Goal: Navigation & Orientation: Find specific page/section

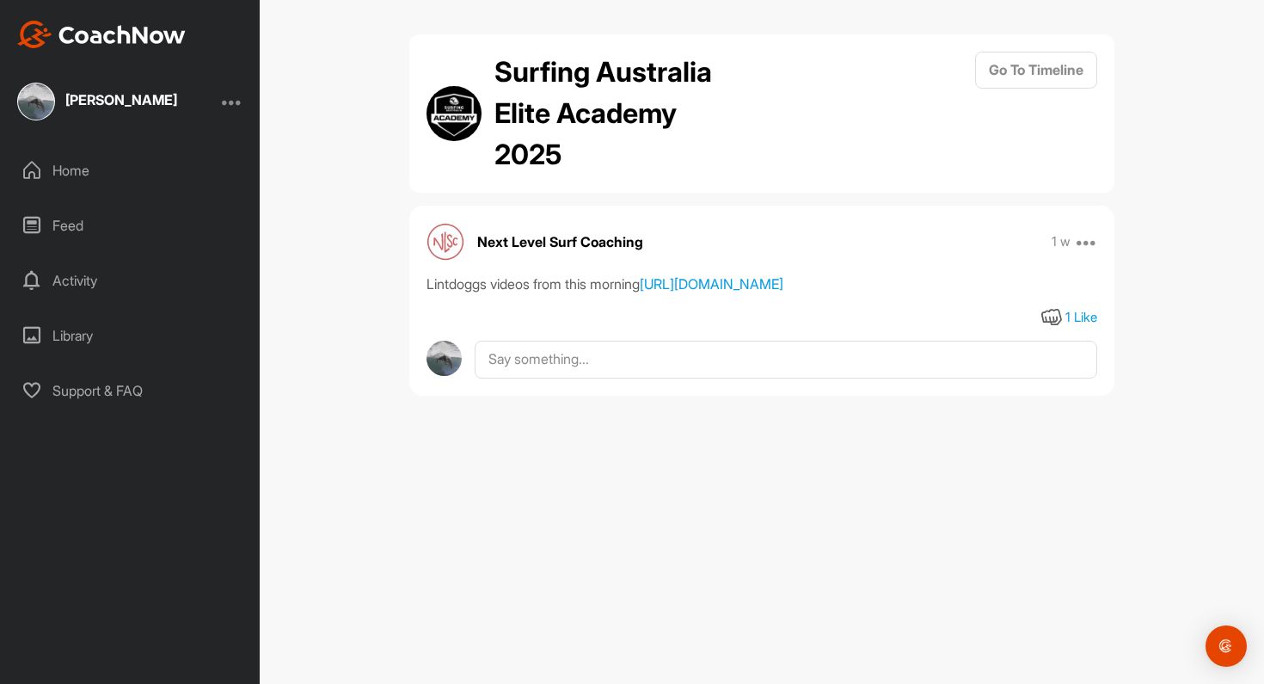
click at [39, 181] on div "Home" at bounding box center [130, 170] width 242 height 43
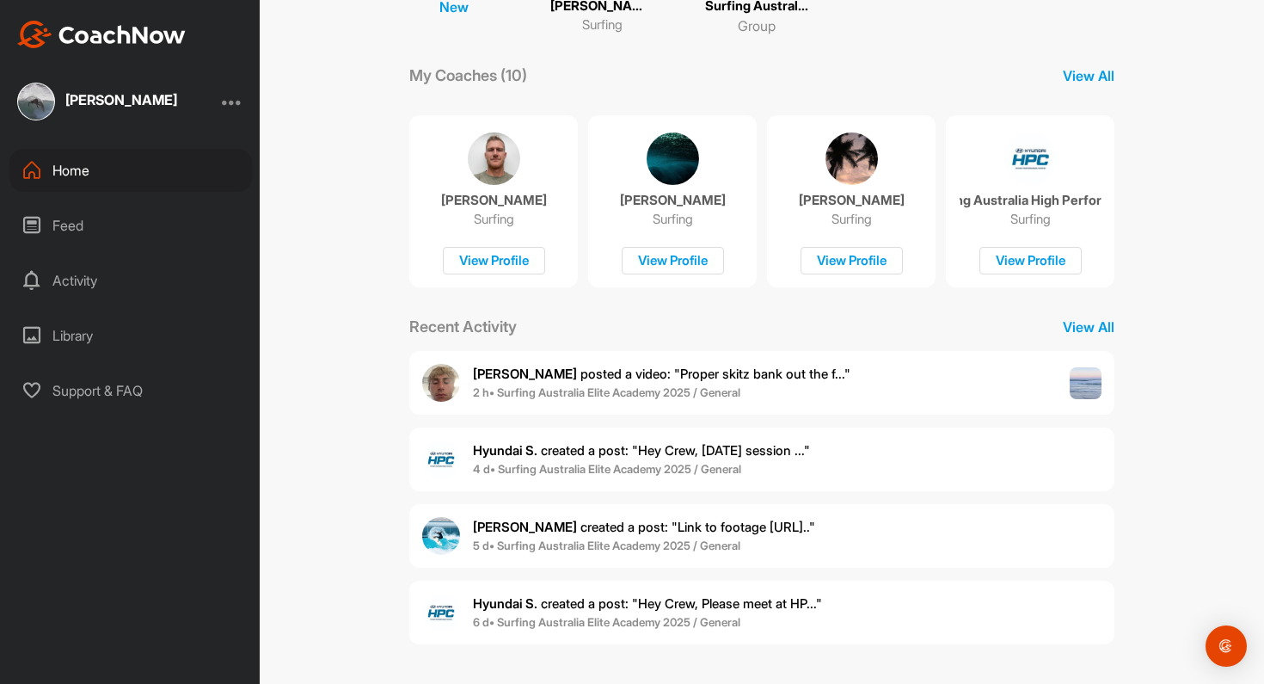
scroll to position [230, 0]
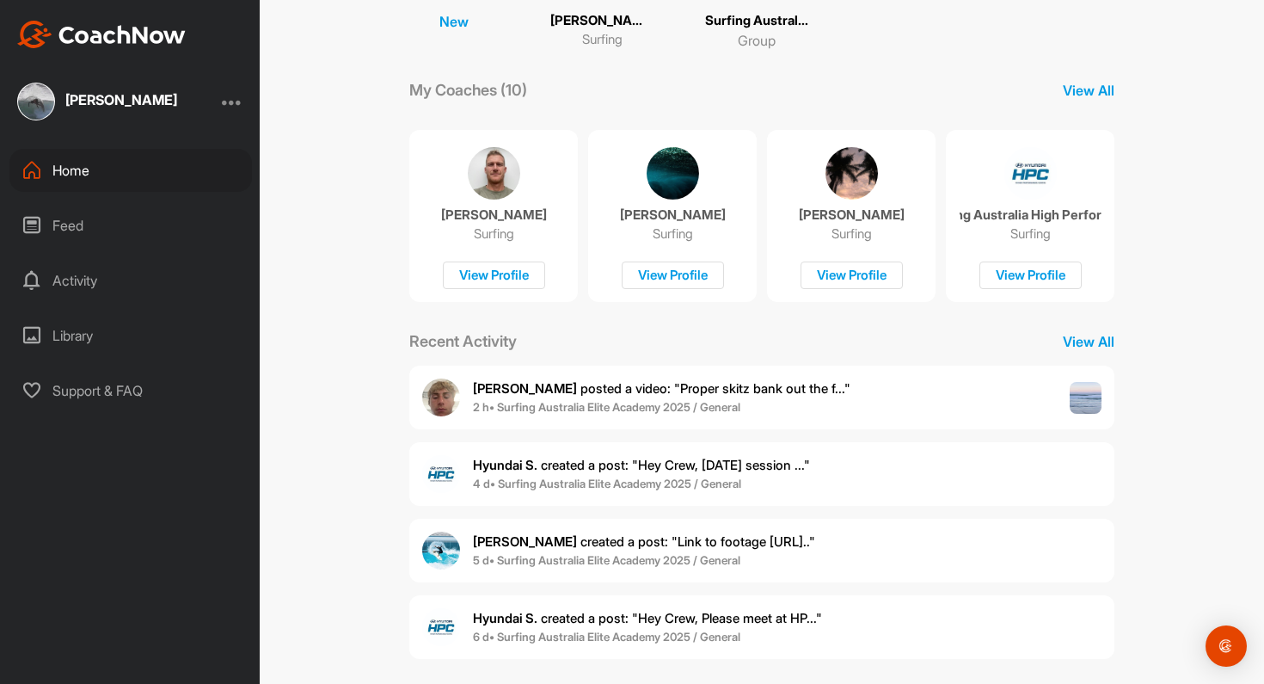
click at [162, 179] on div "Home" at bounding box center [130, 170] width 242 height 43
click at [64, 173] on div "Home" at bounding box center [130, 170] width 242 height 43
click at [61, 225] on div "Feed" at bounding box center [130, 225] width 242 height 43
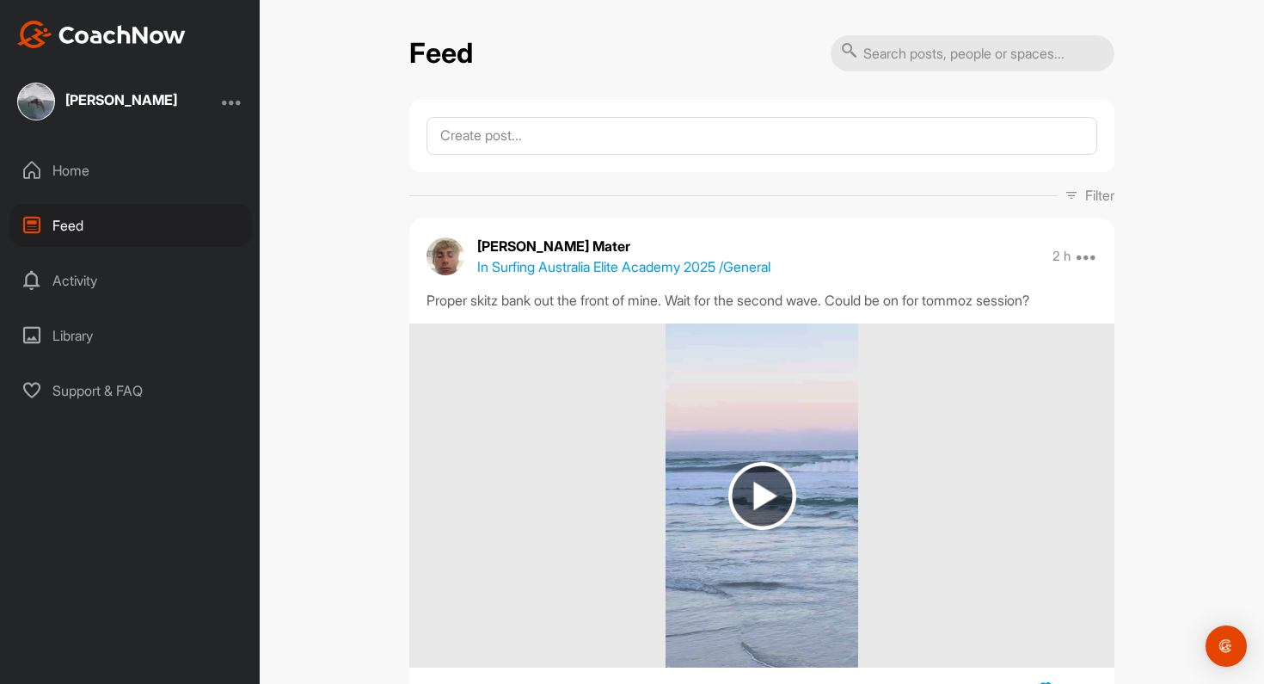
click at [765, 500] on img at bounding box center [762, 496] width 68 height 68
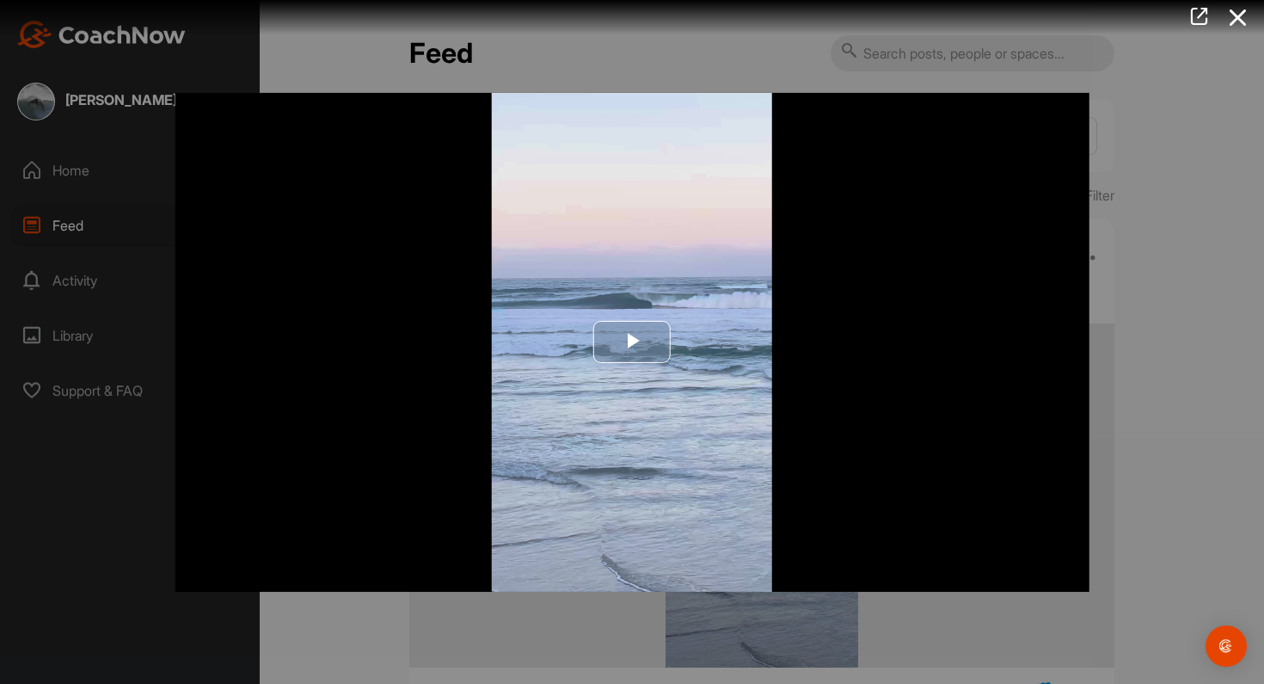
click at [632, 342] on span "Video Player" at bounding box center [632, 342] width 0 height 0
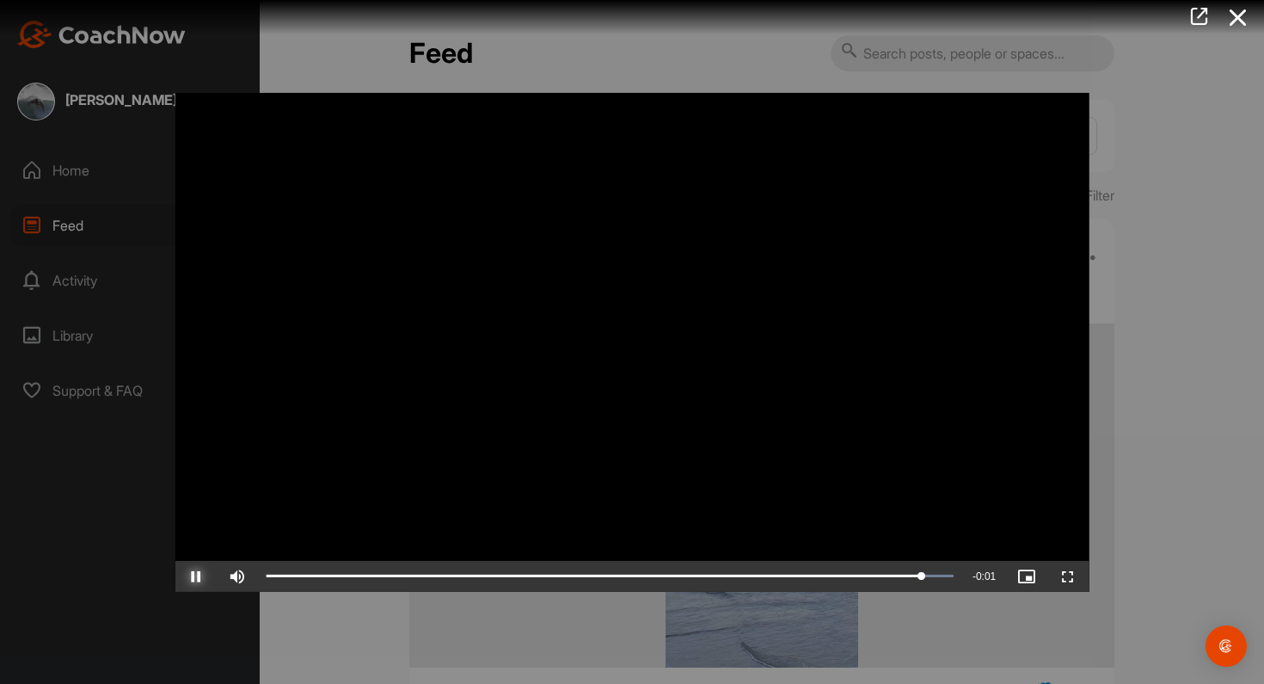
click at [197, 576] on span "Video Player" at bounding box center [195, 576] width 41 height 0
click at [1245, 28] on icon at bounding box center [1238, 18] width 40 height 32
